Goal: Information Seeking & Learning: Find specific fact

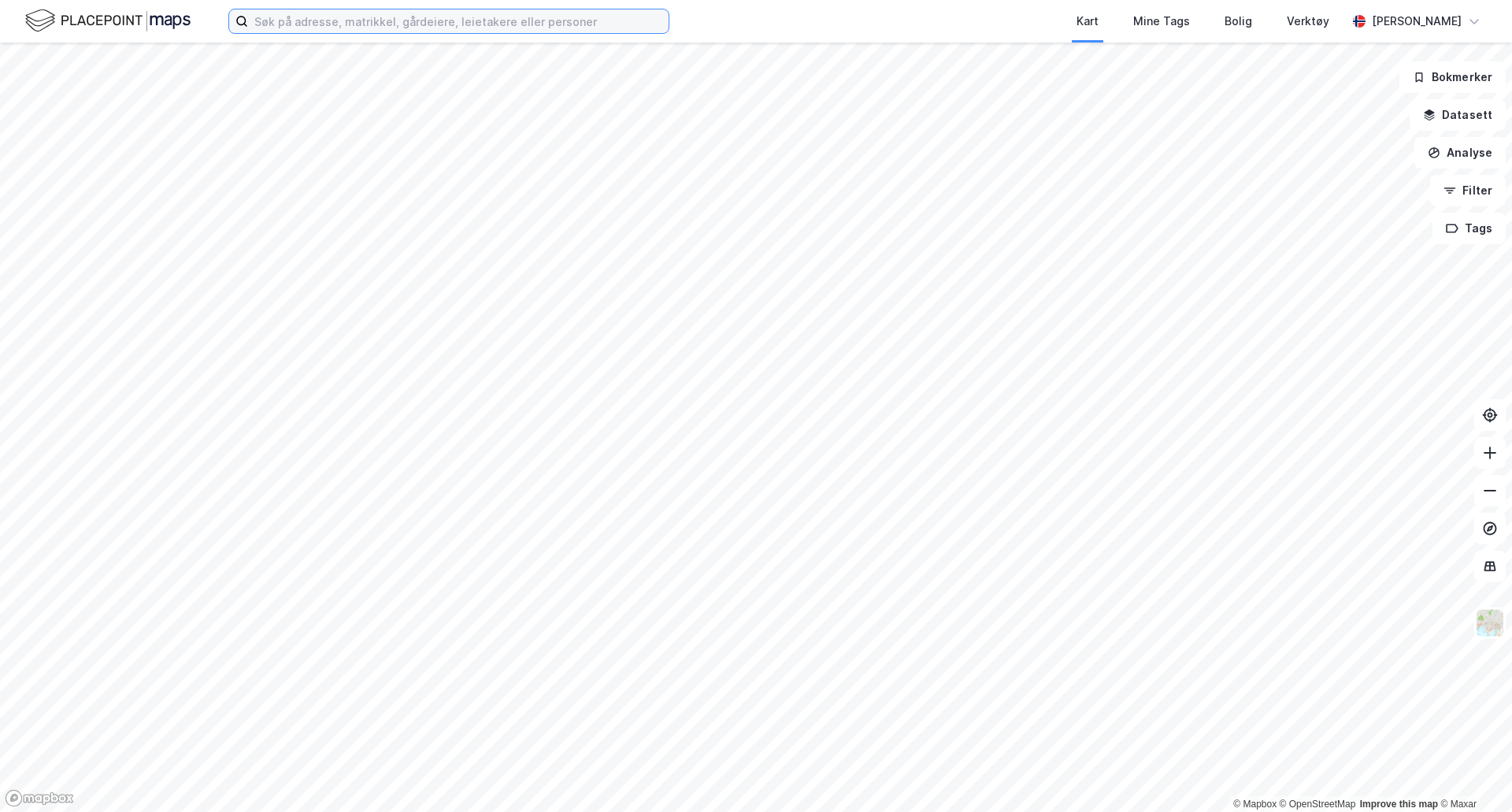
click at [402, 27] on input at bounding box center [457, 21] width 420 height 24
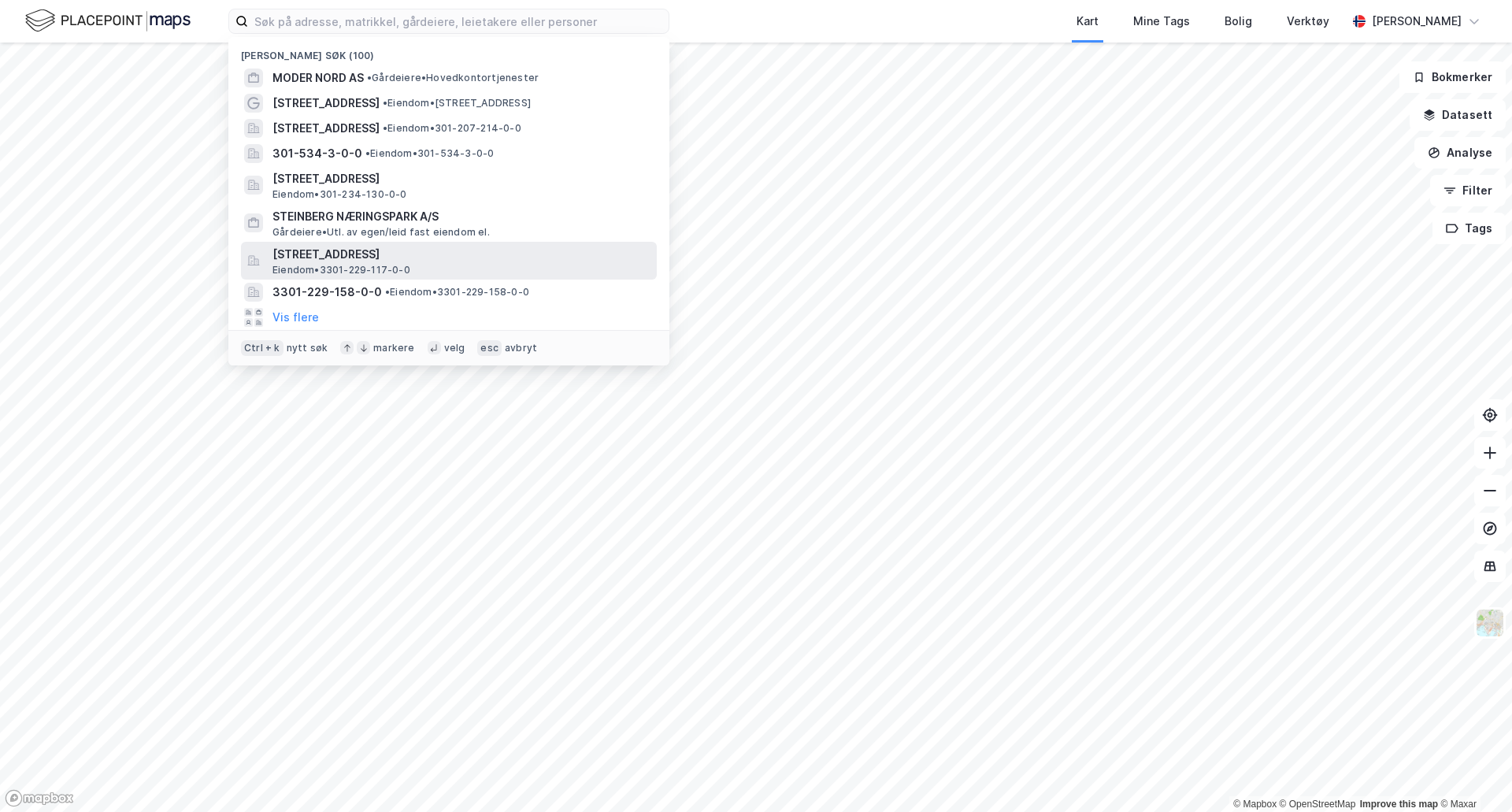
click at [483, 253] on span "[STREET_ADDRESS]" at bounding box center [461, 254] width 378 height 19
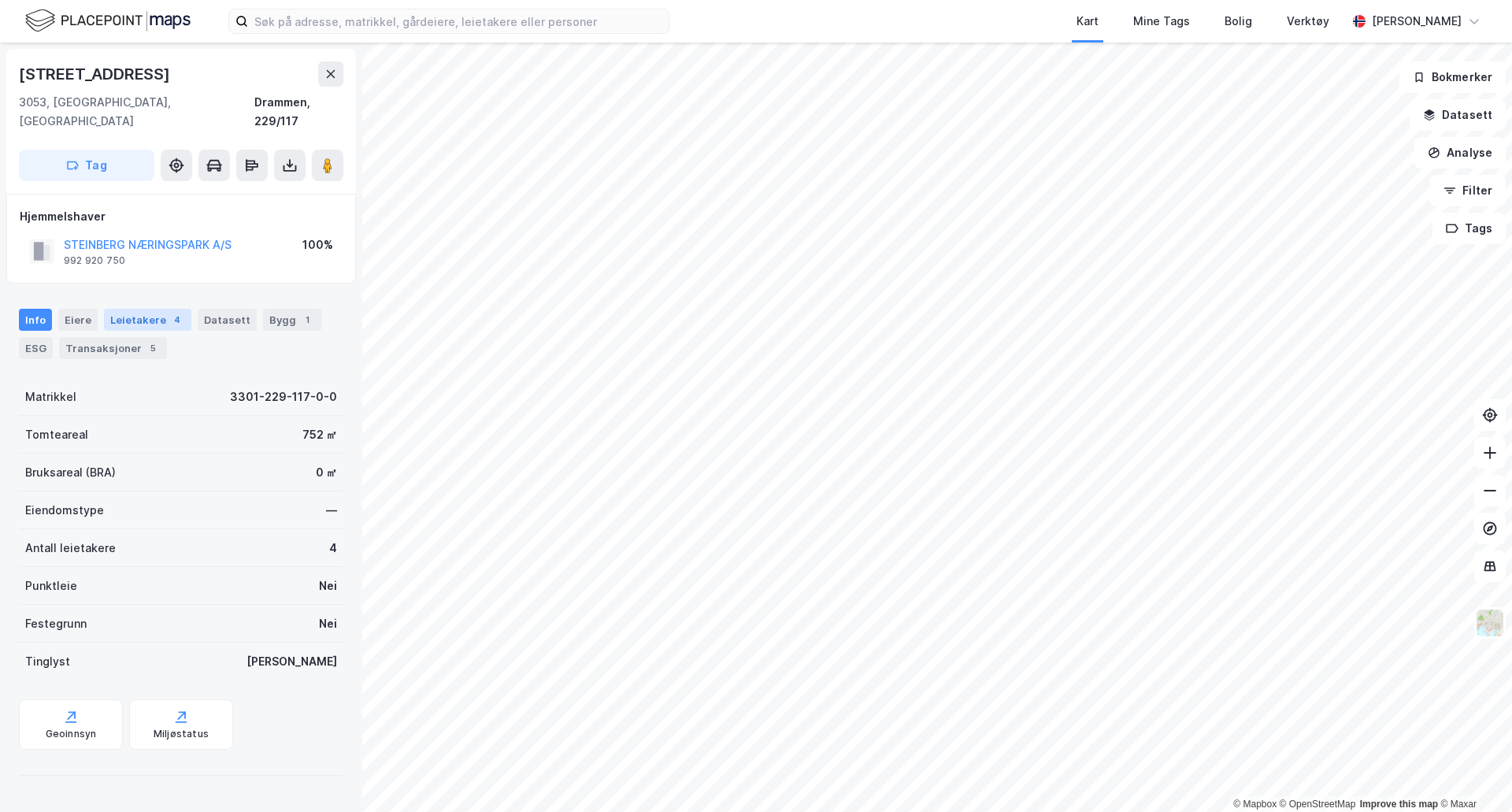
click at [165, 309] on div "Leietakere 4" at bounding box center [148, 319] width 87 height 22
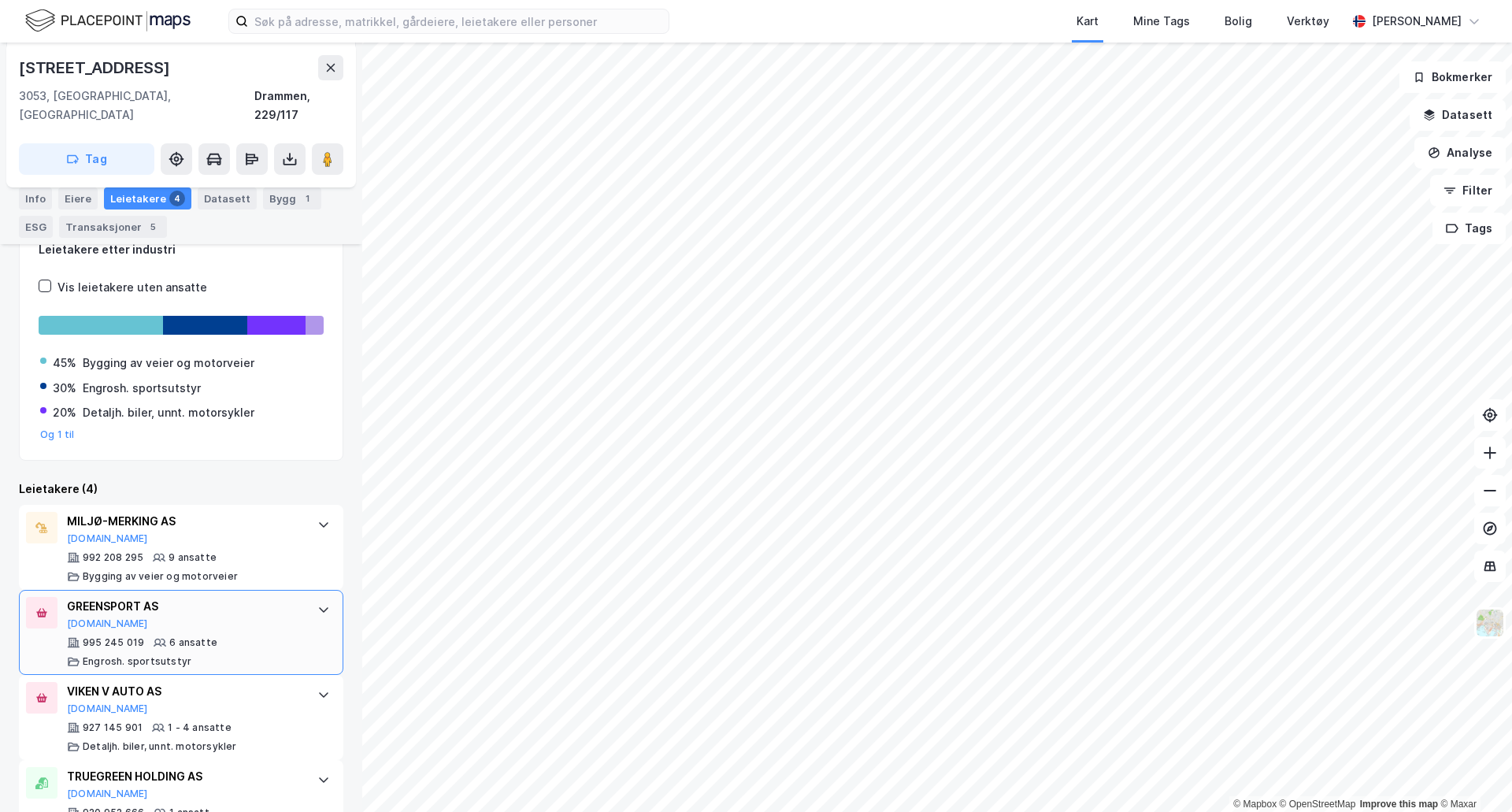
scroll to position [191, 0]
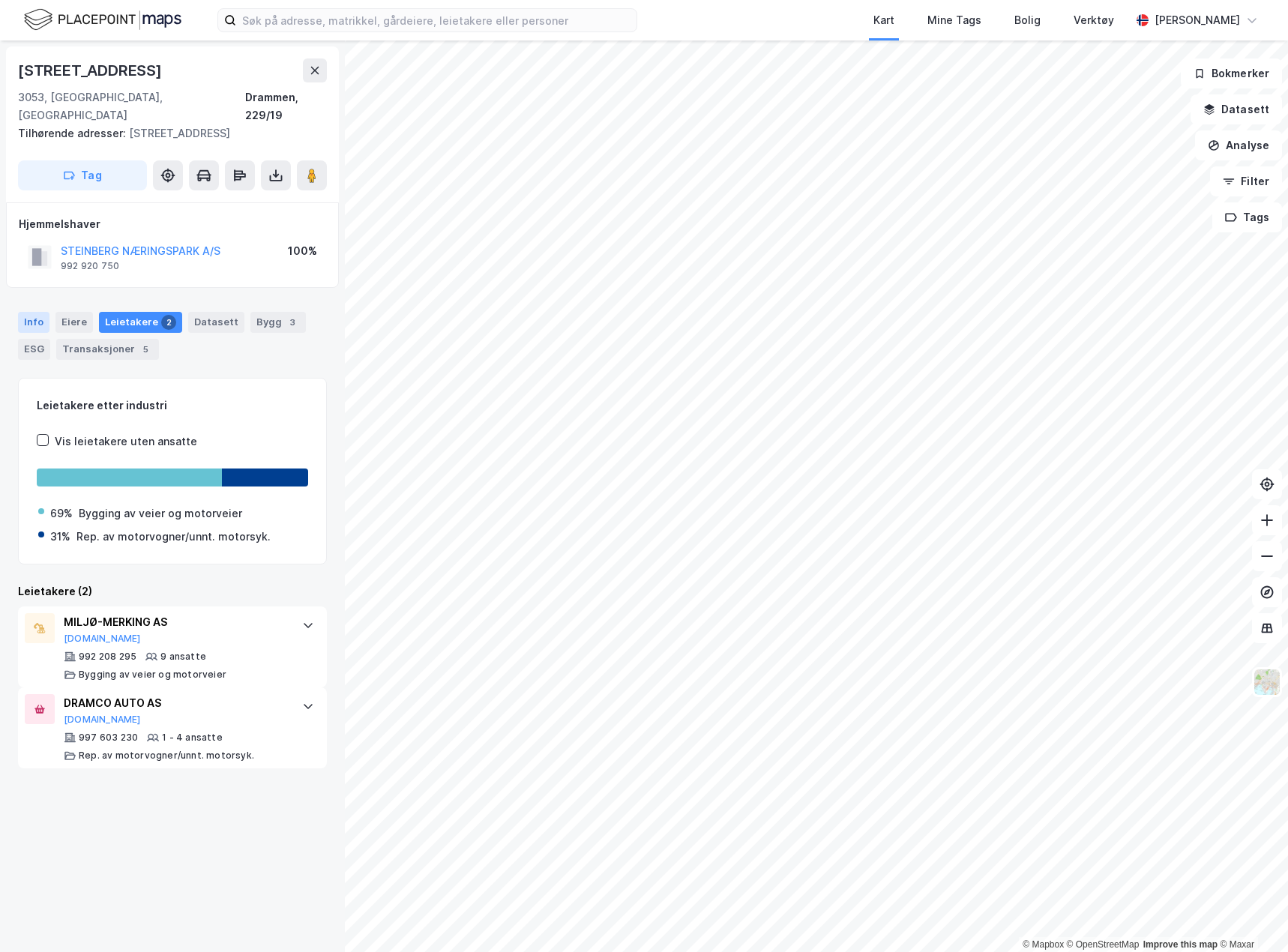
click at [41, 312] on div "Info" at bounding box center [34, 322] width 31 height 21
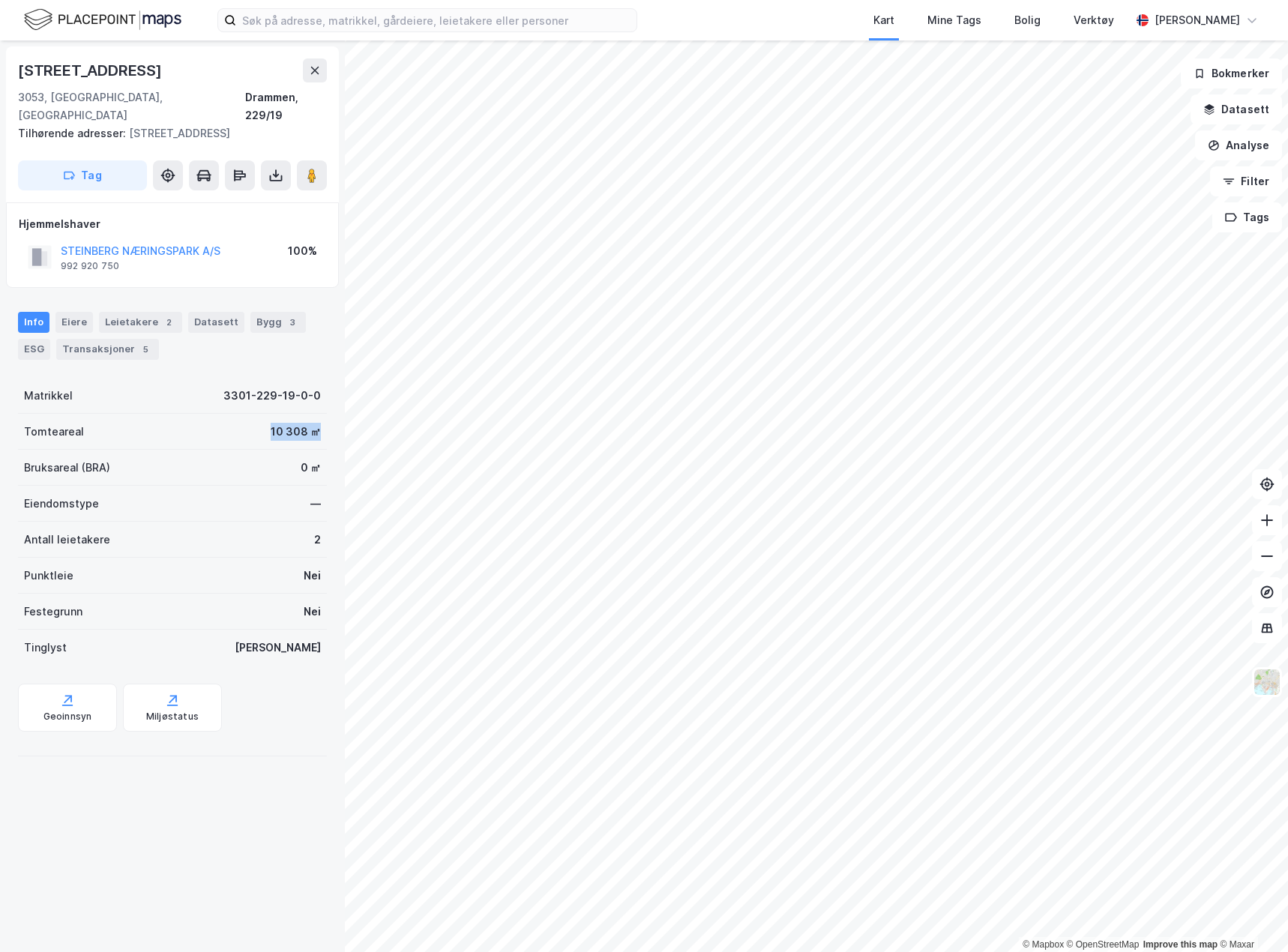
drag, startPoint x: 260, startPoint y: 411, endPoint x: 318, endPoint y: 409, distance: 58.0
click at [318, 409] on div "[STREET_ADDRESS], 229/19 Tilhørende adresser: [STREET_ADDRESS] Tag Hjemmelshave…" at bounding box center [172, 496] width 345 height 911
copy div "10 308 ㎡"
